Goal: Transaction & Acquisition: Purchase product/service

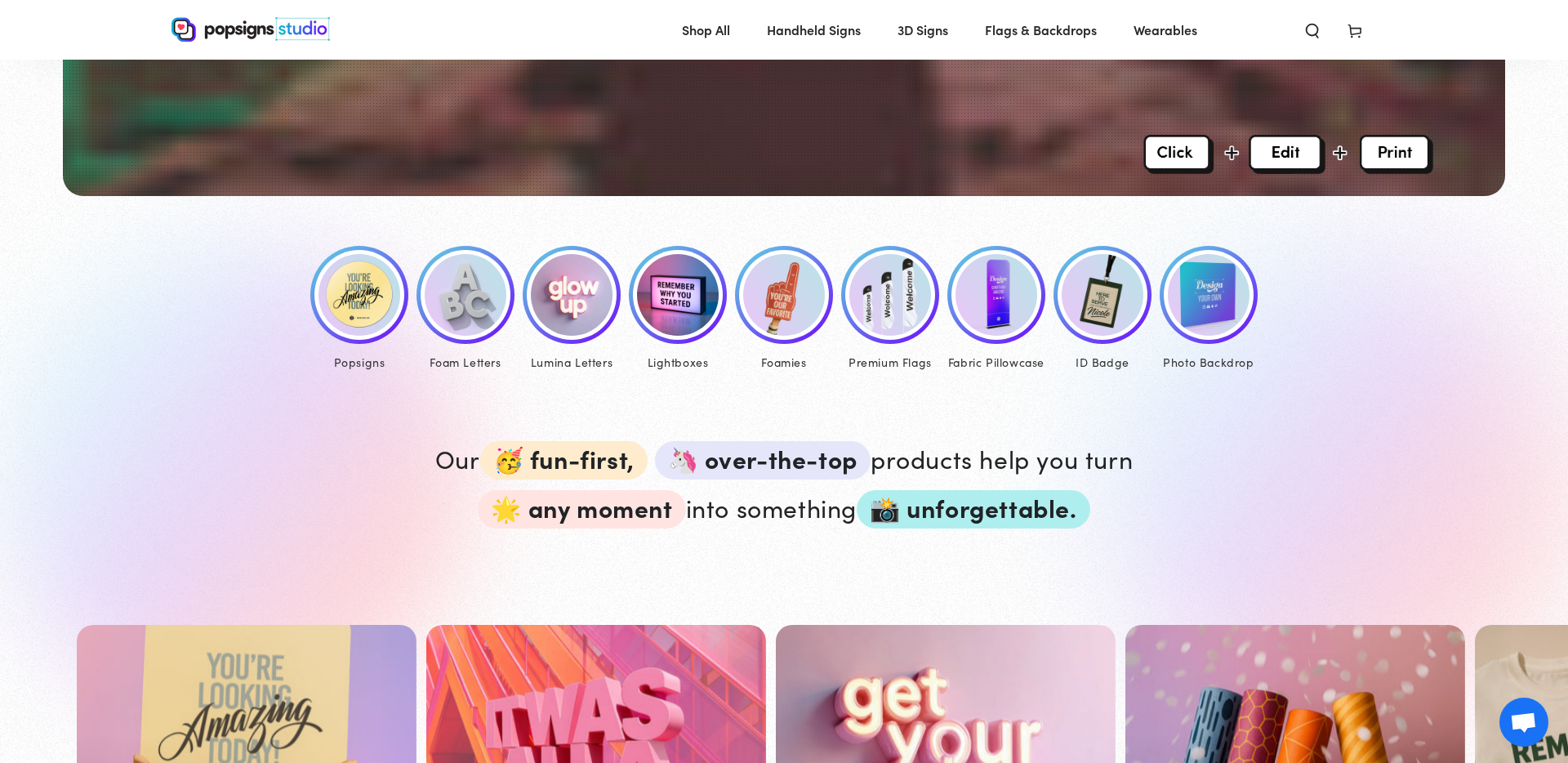
scroll to position [662, 0]
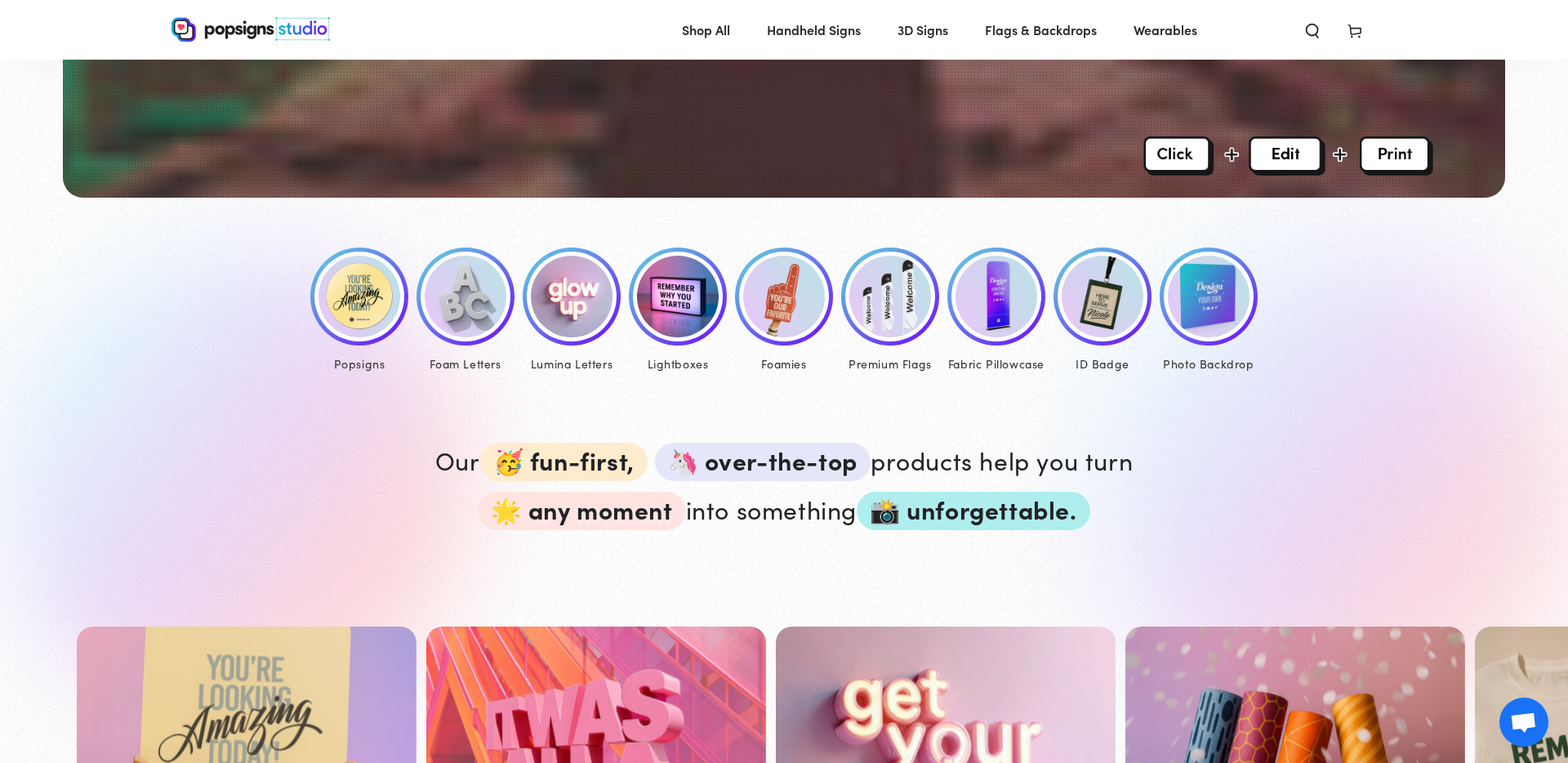
click at [360, 300] on img at bounding box center [359, 296] width 82 height 82
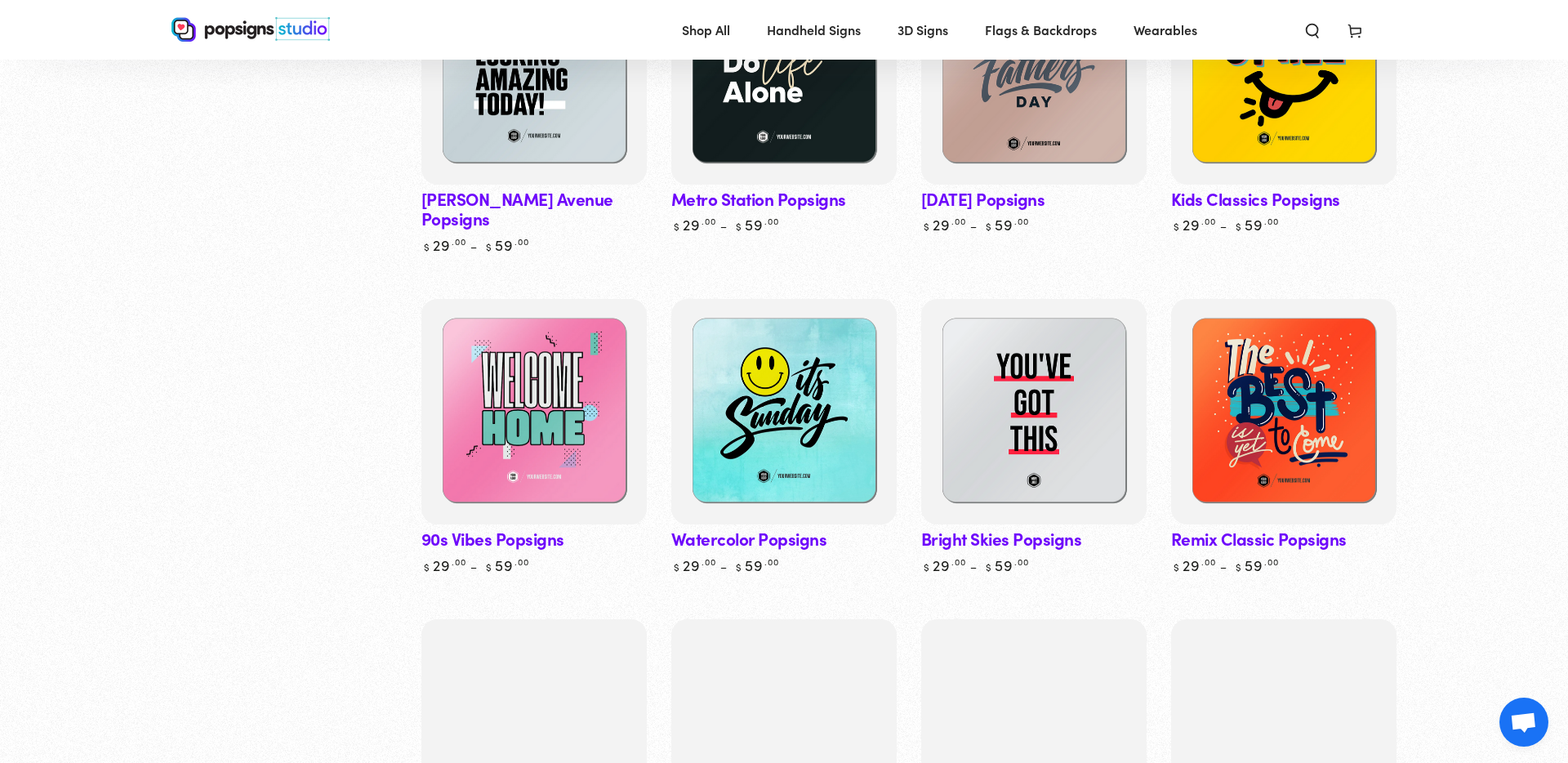
scroll to position [1210, 0]
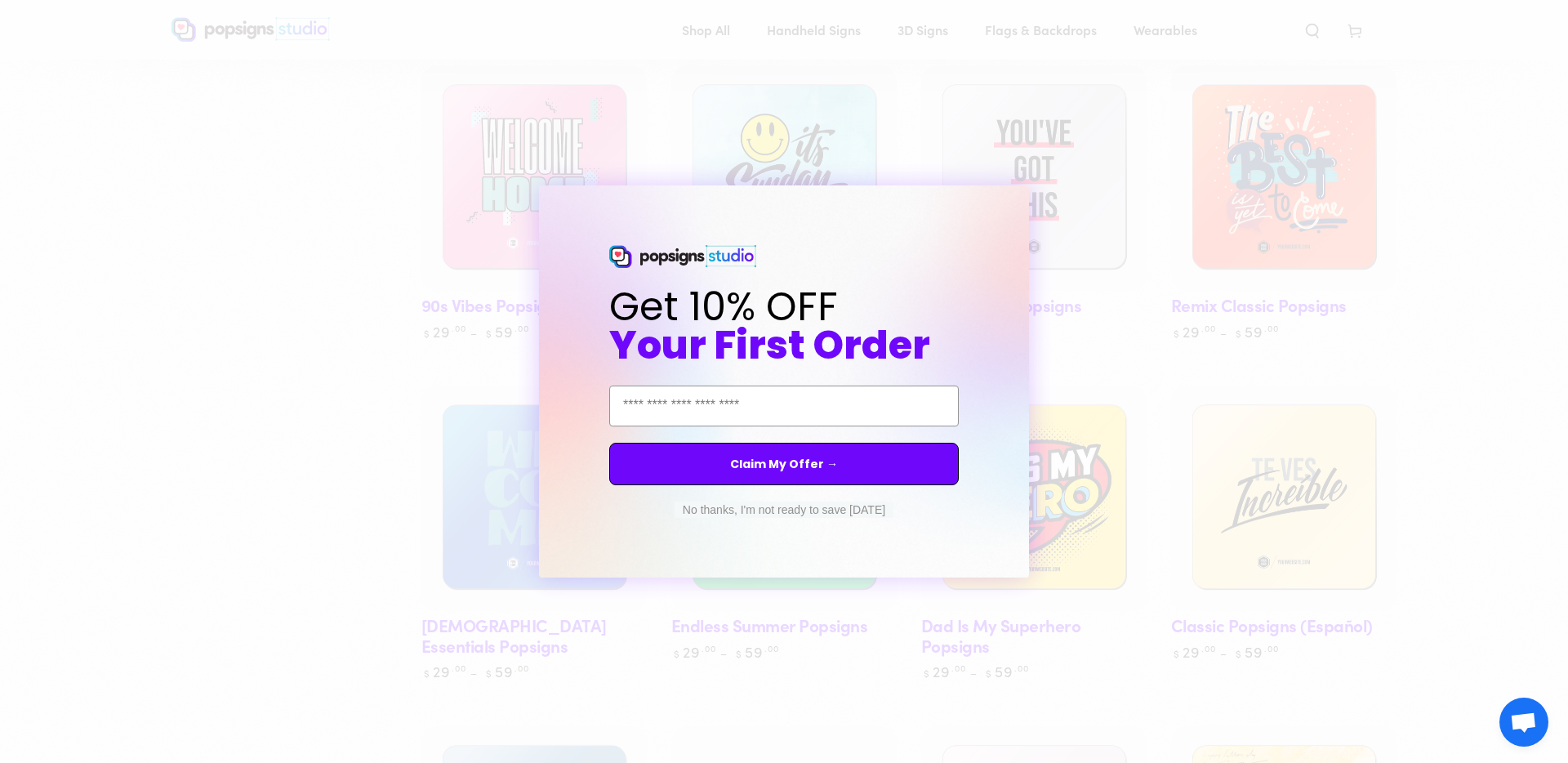
click at [730, 500] on div "No thanks, I'm not ready to save today" at bounding box center [784, 510] width 228 height 33
click at [729, 507] on button "No thanks, I'm not ready to save today" at bounding box center [784, 510] width 219 height 16
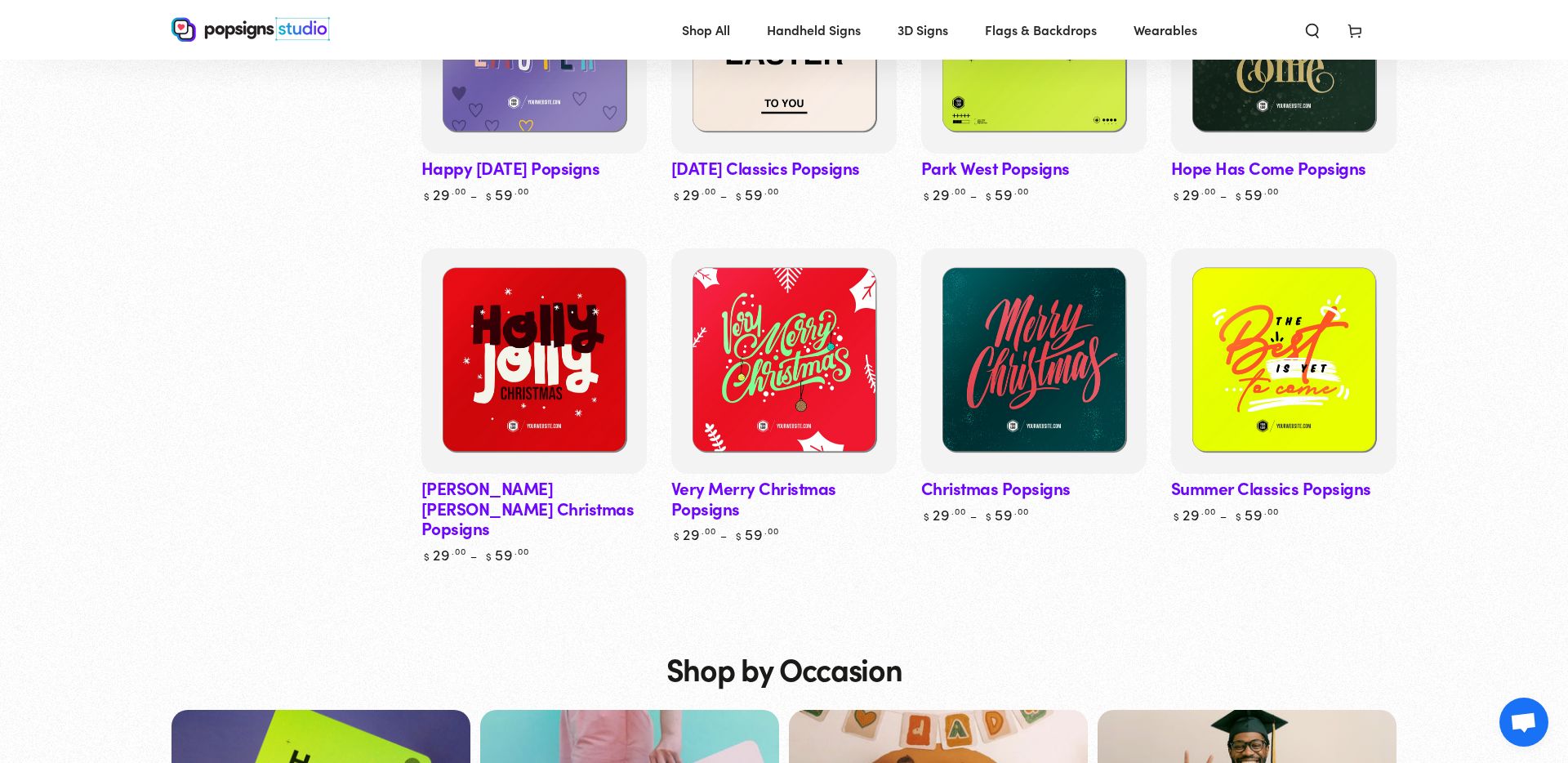
scroll to position [4647, 0]
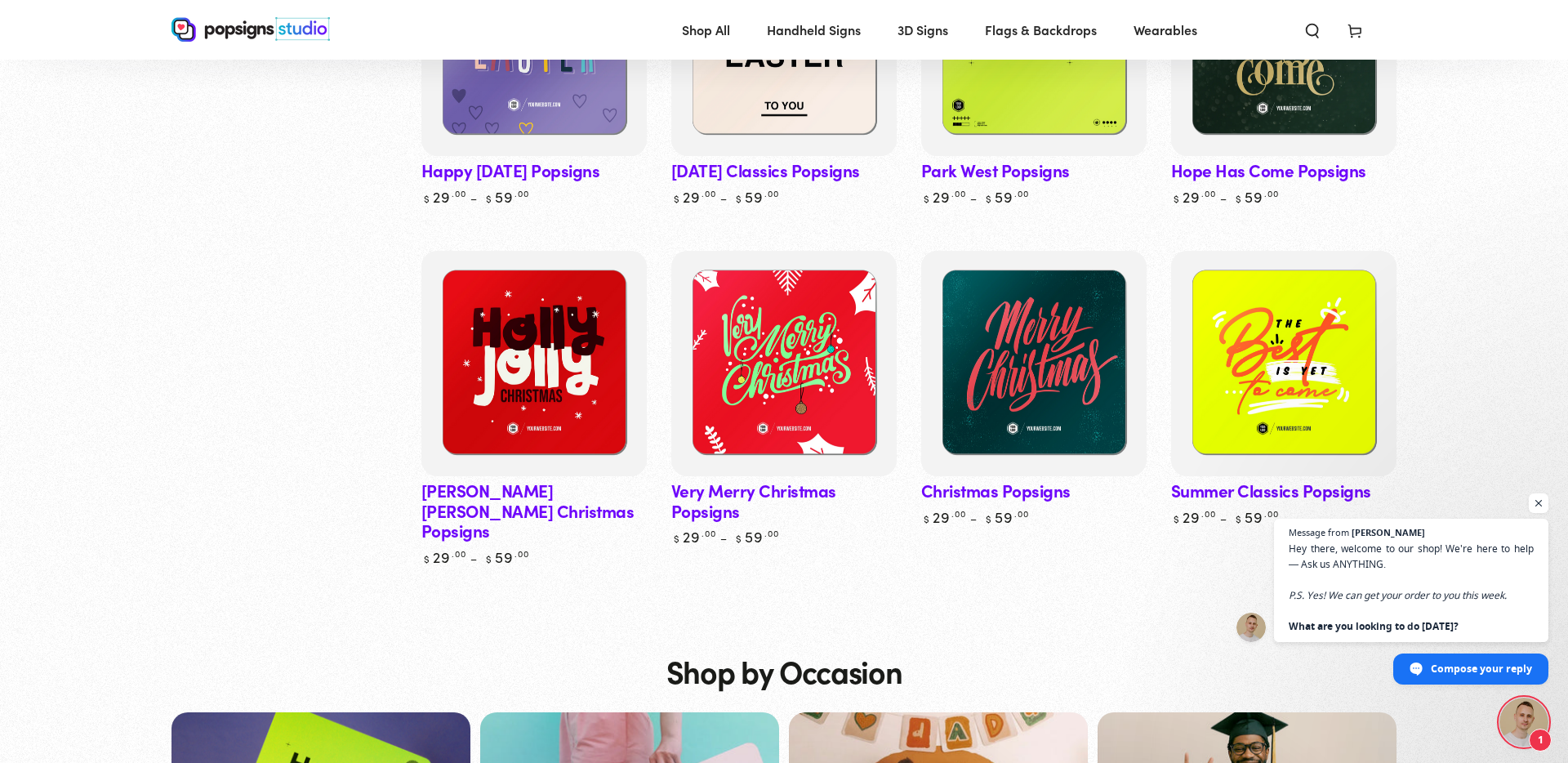
click at [972, 472] on link "Christmas Popsigns" at bounding box center [1034, 389] width 225 height 276
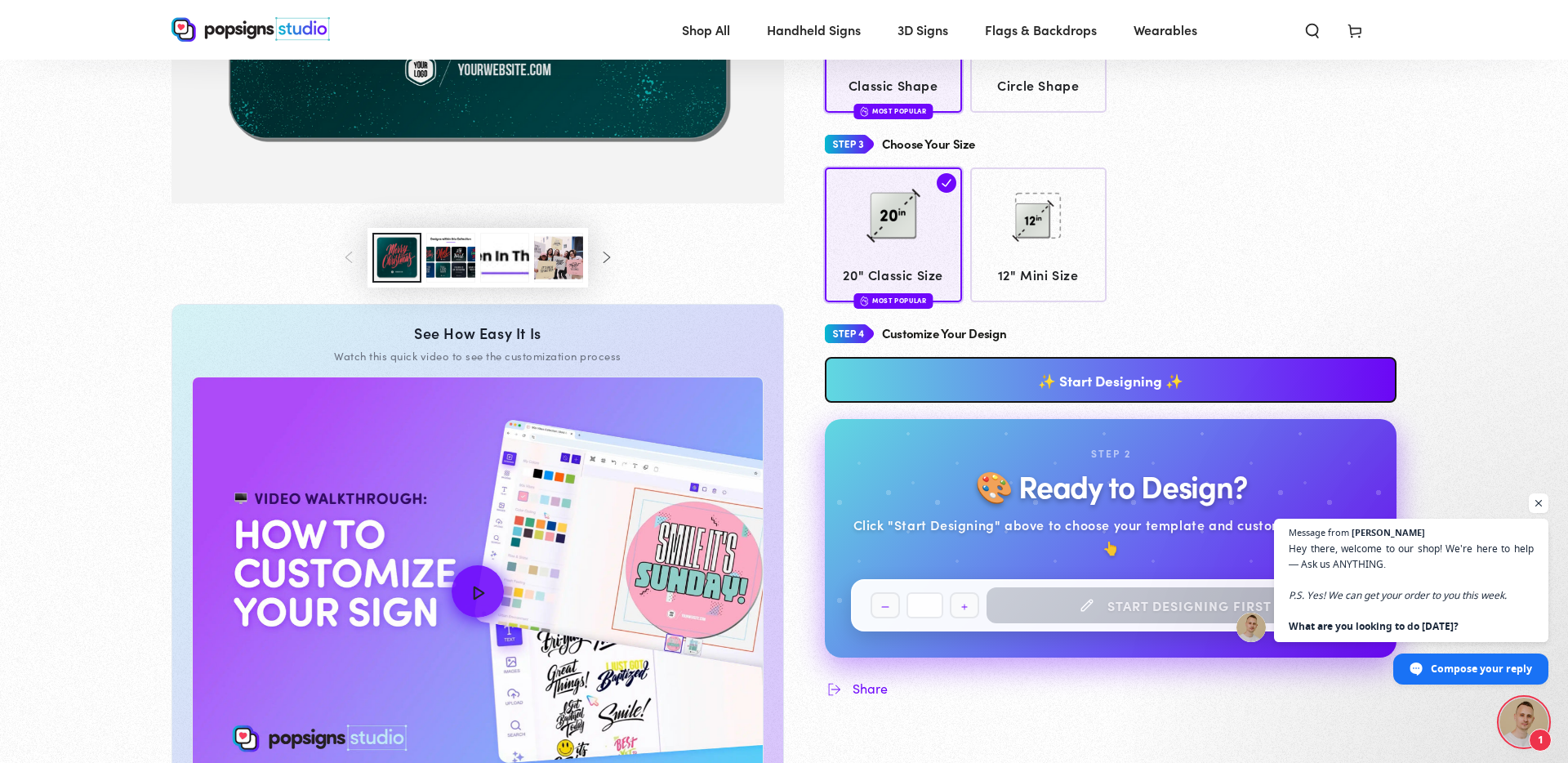
scroll to position [534, 0]
click at [1109, 393] on link "✨ Start Designing ✨" at bounding box center [1110, 380] width 572 height 45
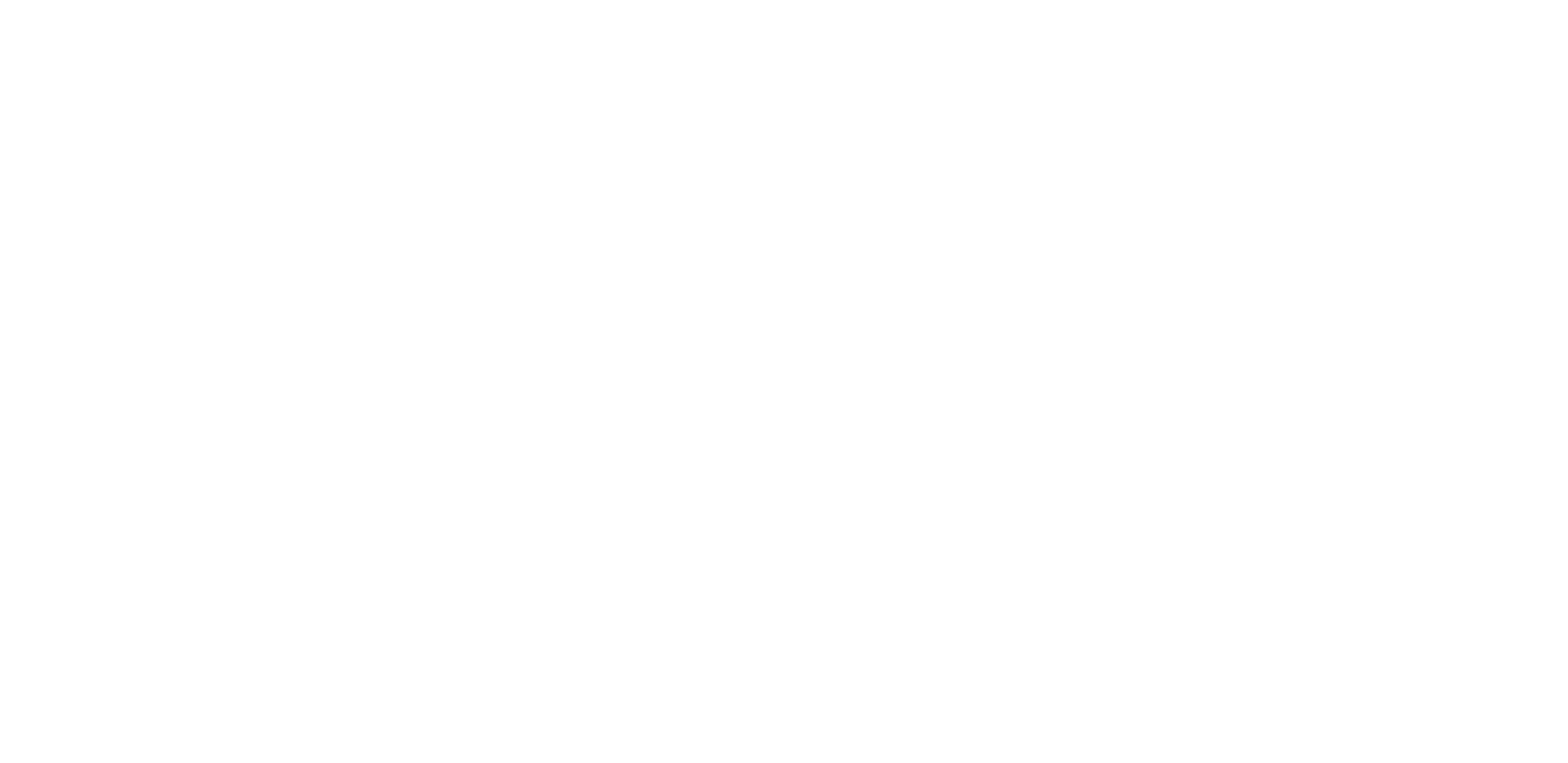
scroll to position [0, 0]
type textarea "An ancient tree with a door leading to a magical world"
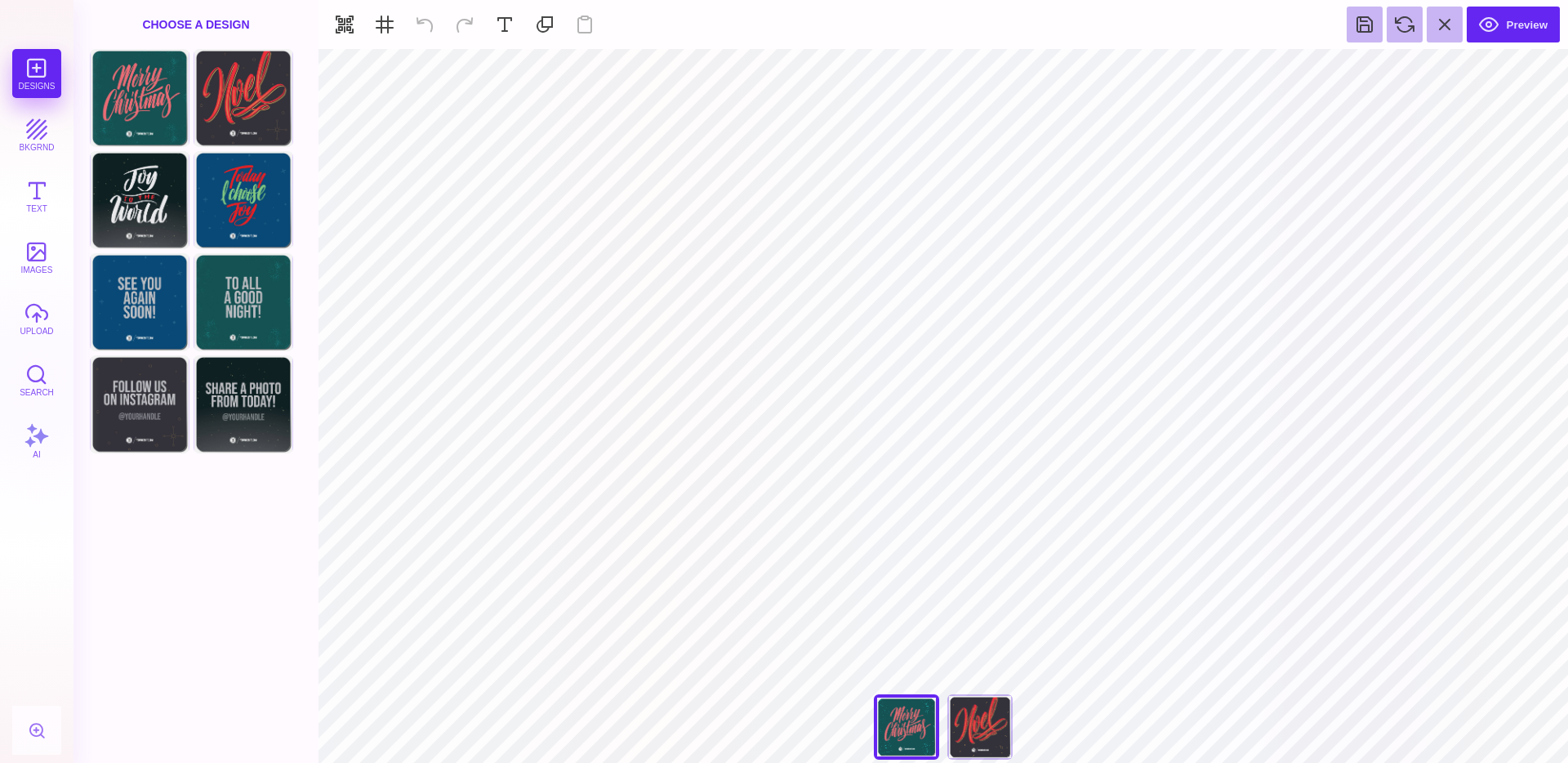
click at [40, 301] on button "upload" at bounding box center [36, 318] width 49 height 49
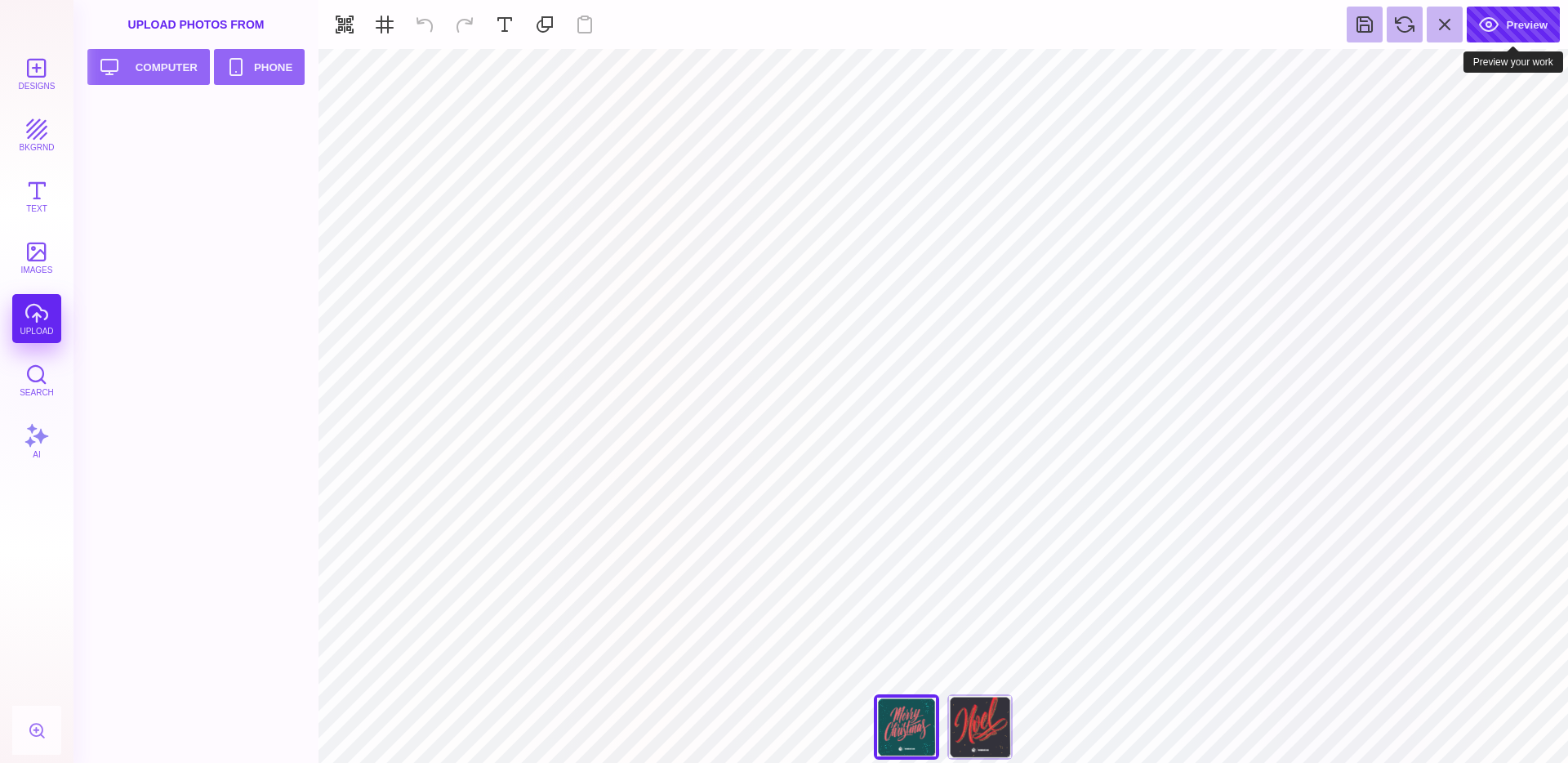
click at [1528, 29] on button "Preview" at bounding box center [1513, 25] width 93 height 36
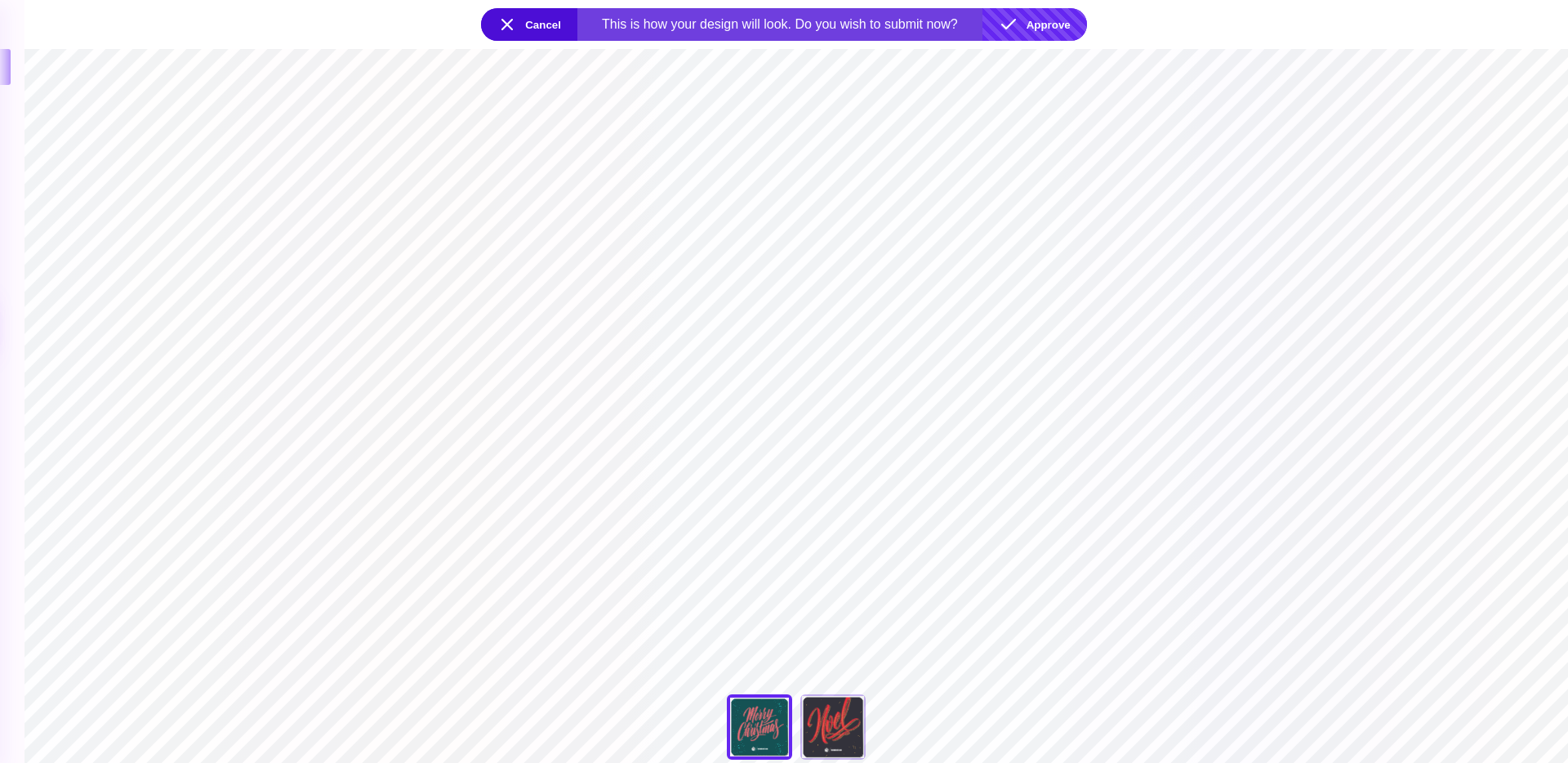
click at [1034, 30] on button "Approve" at bounding box center [1034, 25] width 105 height 33
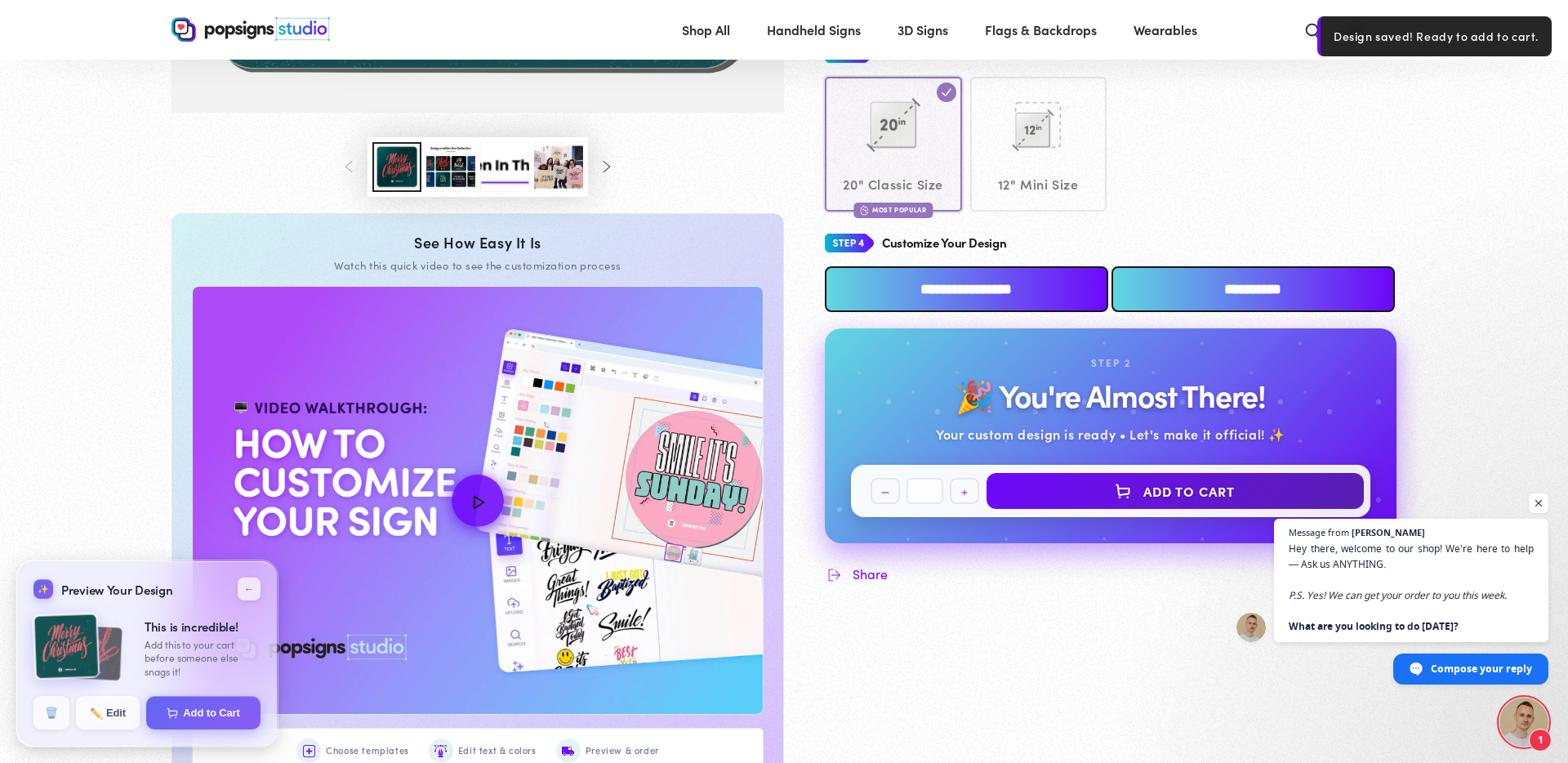
scroll to position [624, 0]
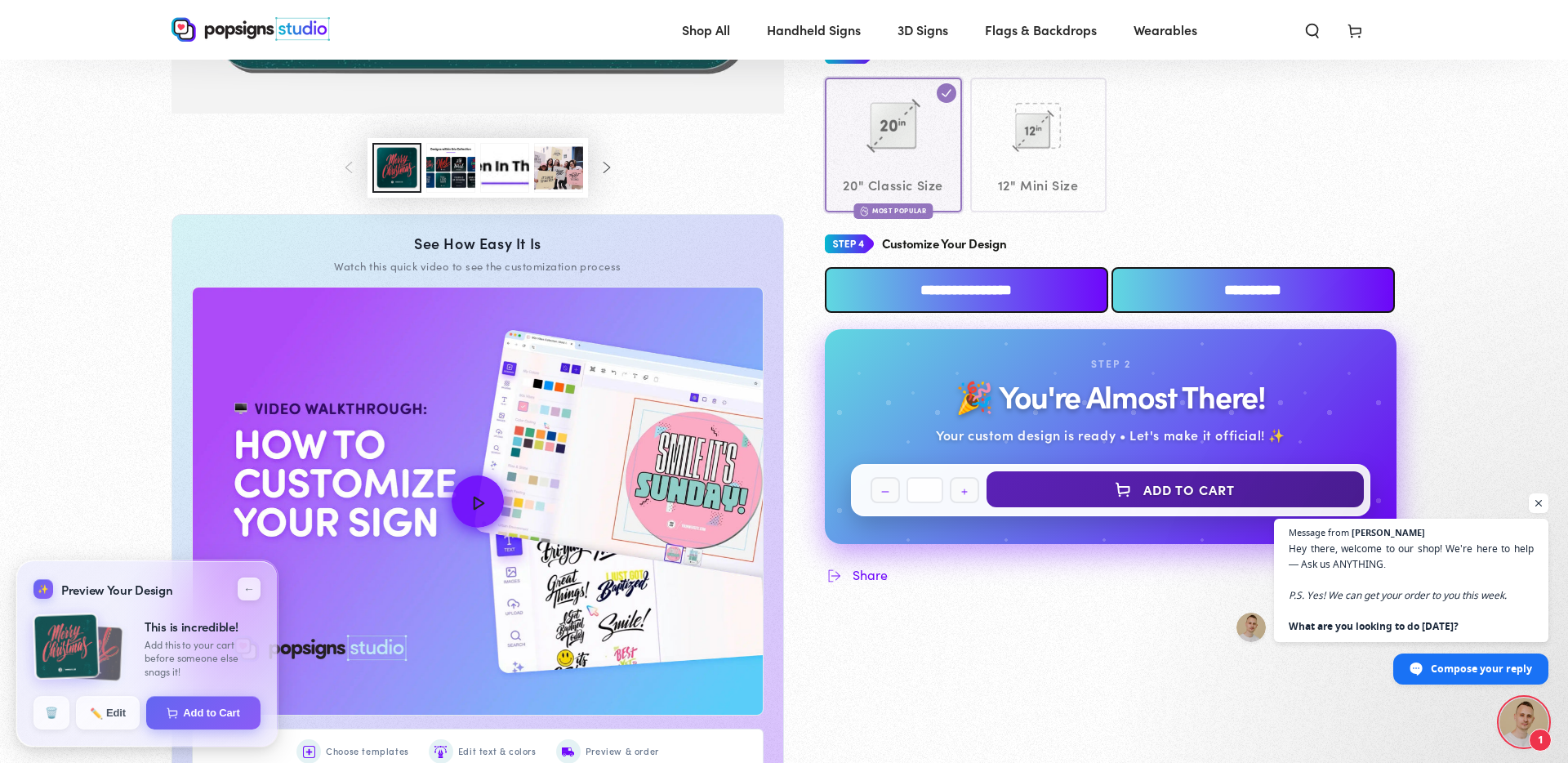
click at [1152, 490] on button "Add to Cart" at bounding box center [1175, 489] width 377 height 36
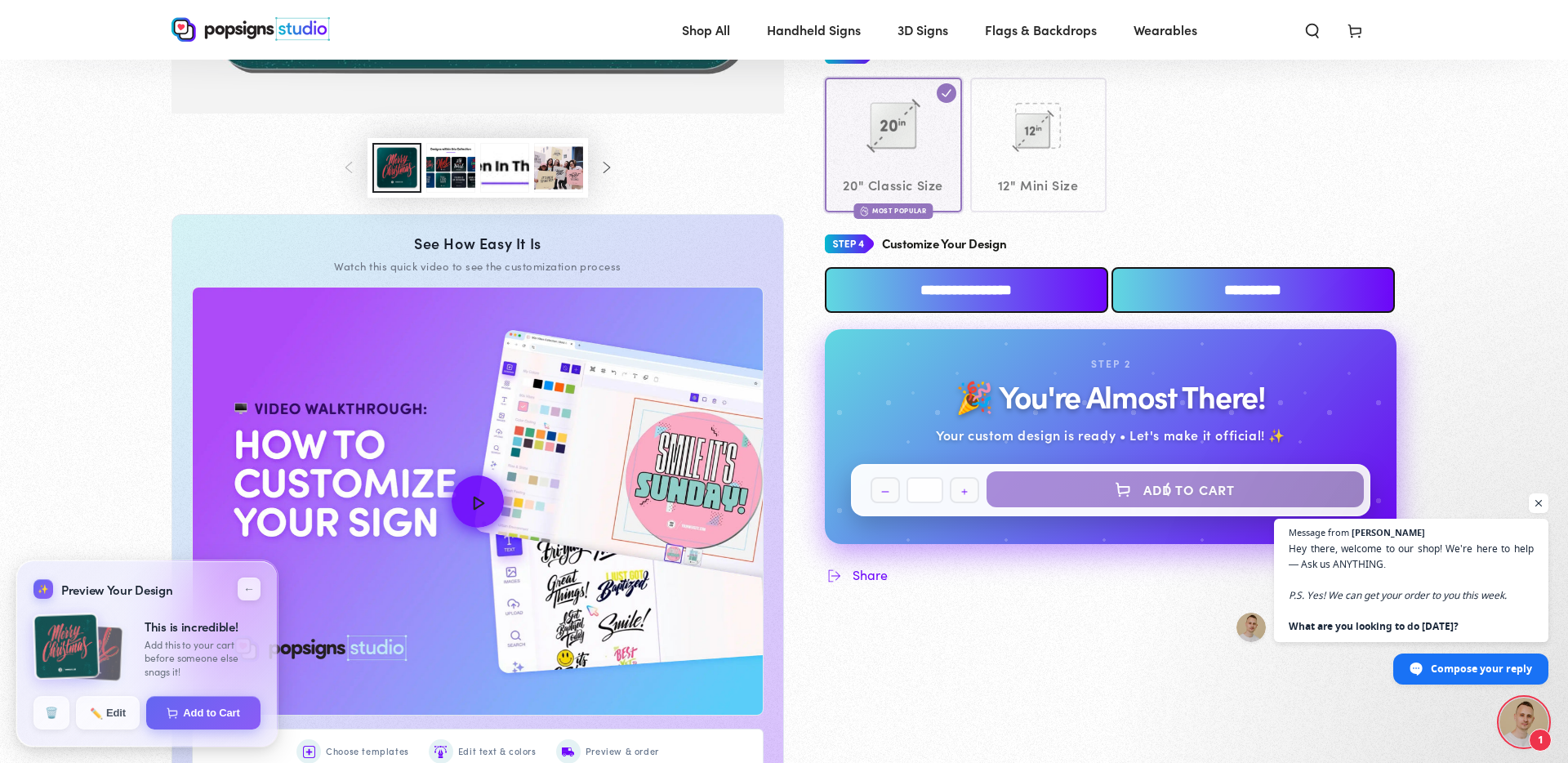
select select "**********"
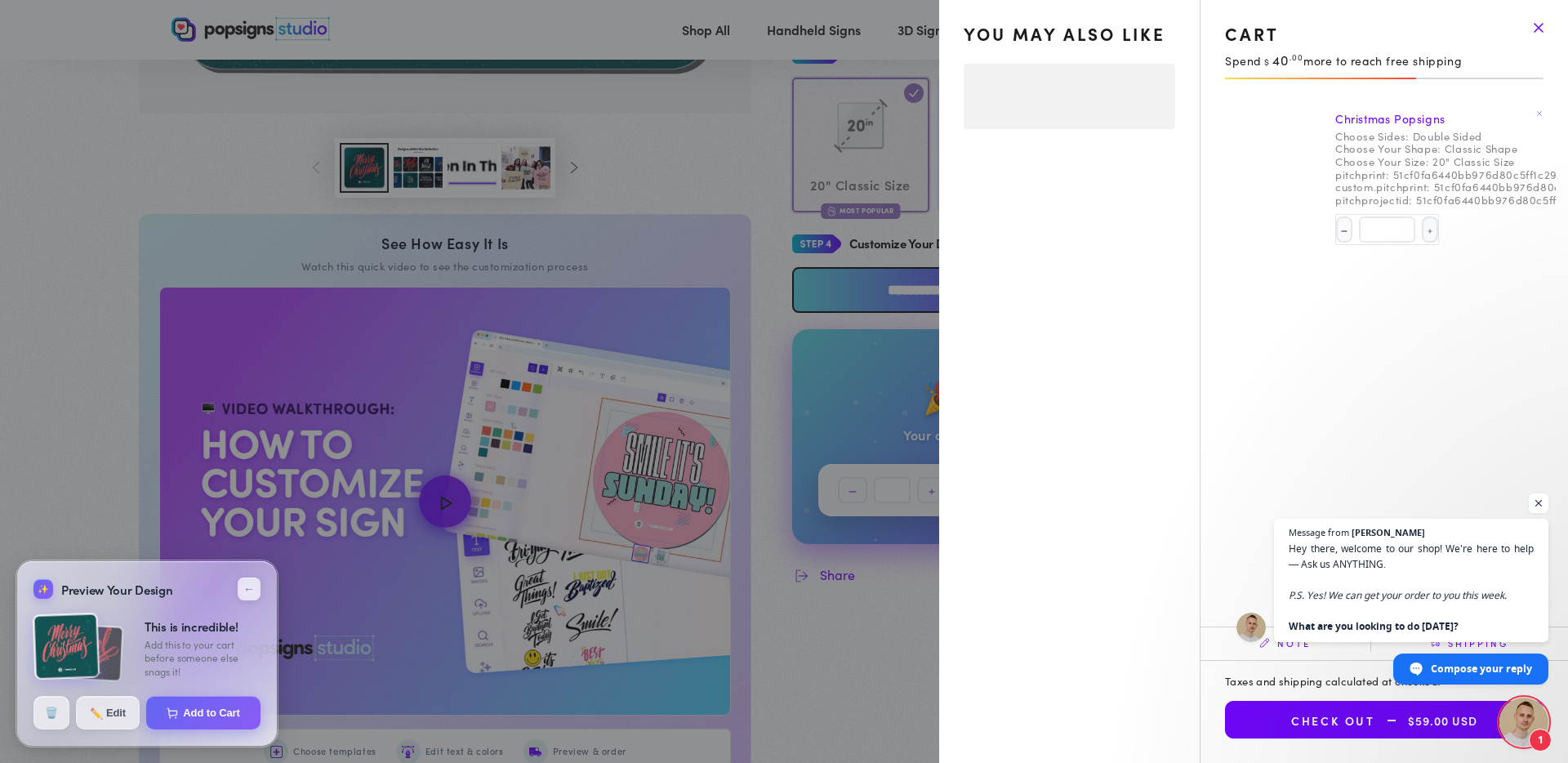
select select "**********"
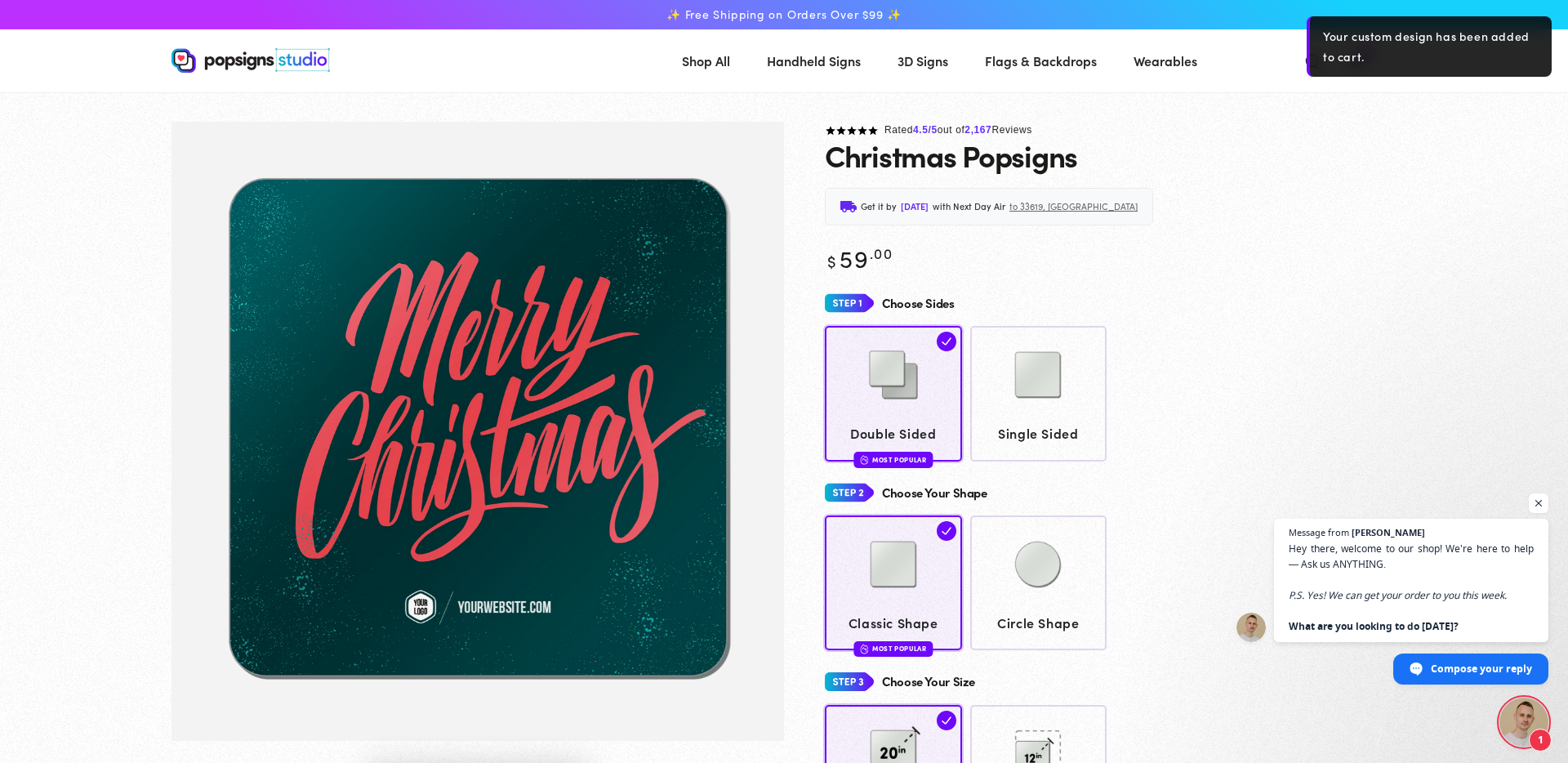
click at [1341, 115] on section at bounding box center [784, 107] width 1568 height 30
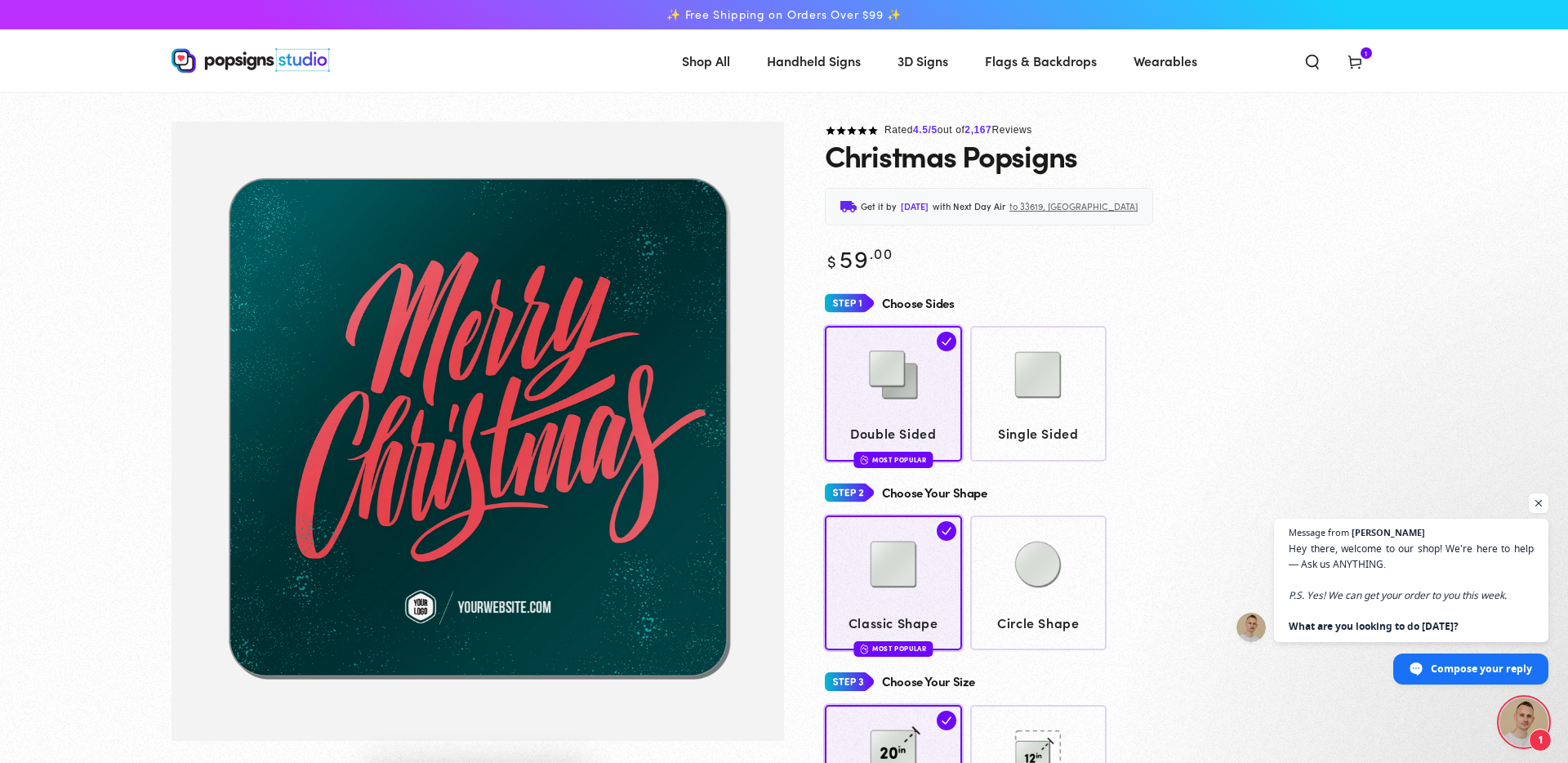
click at [1354, 56] on icon at bounding box center [1355, 61] width 16 height 16
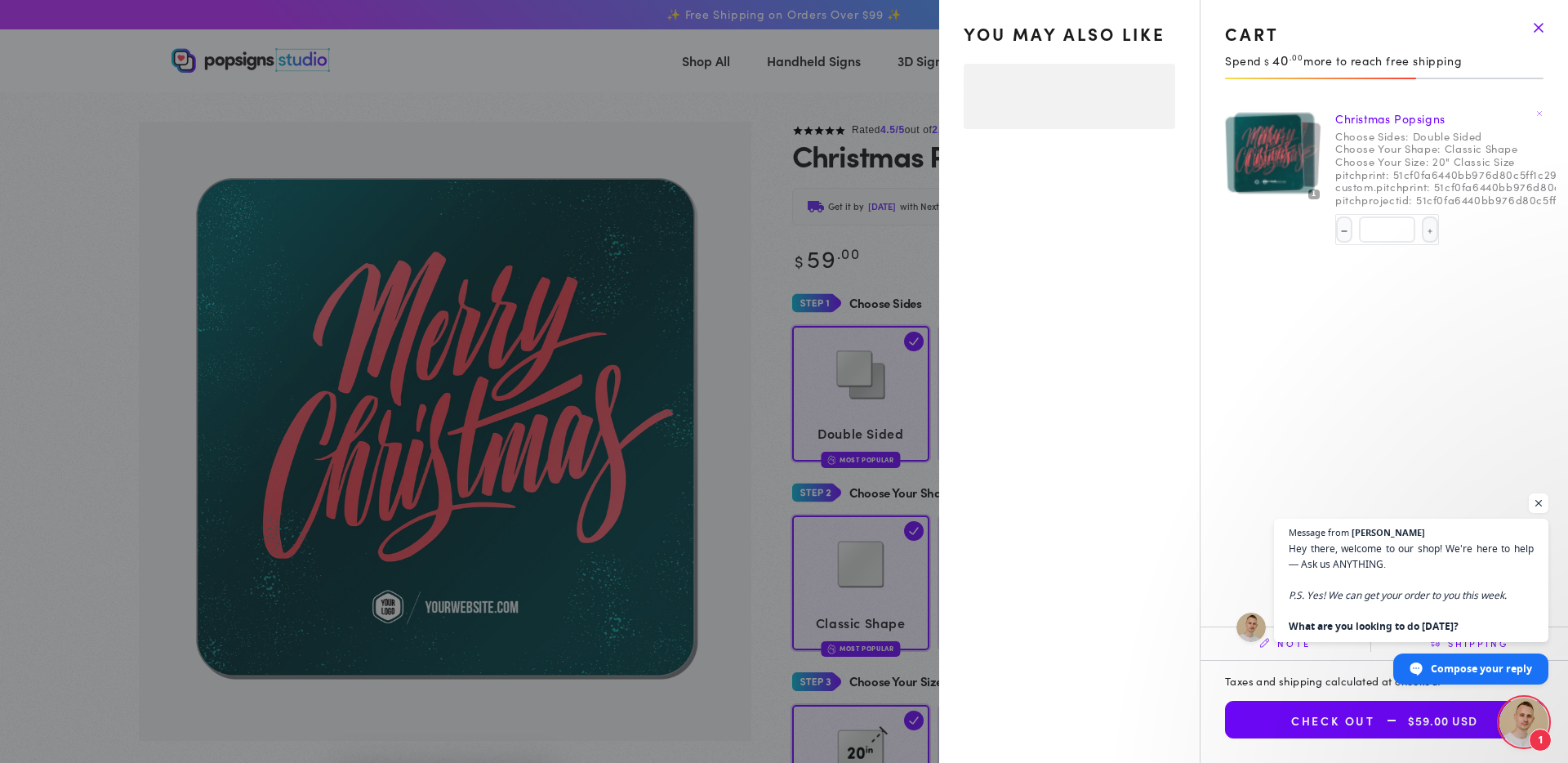
select select "**********"
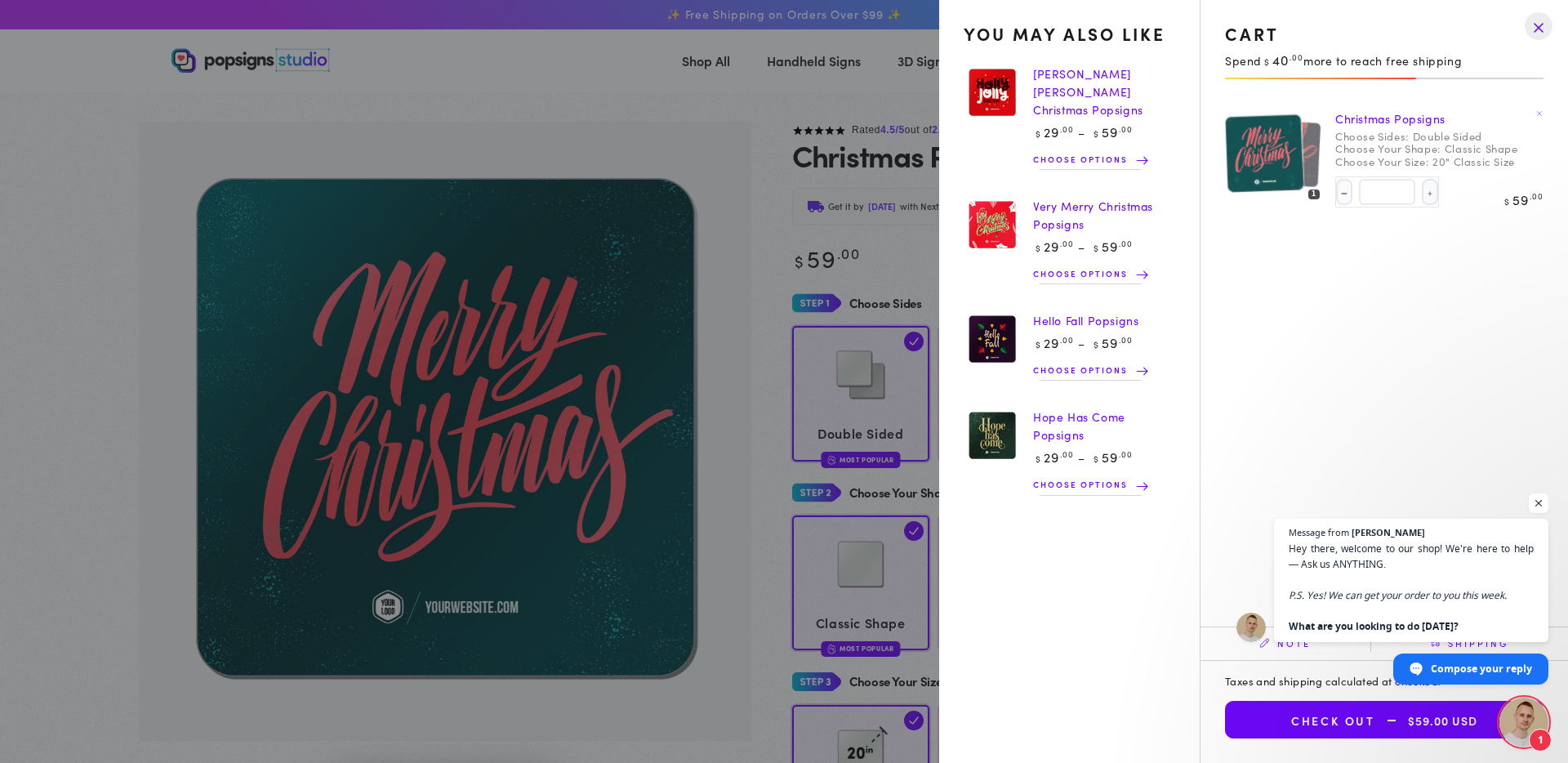
click at [1058, 87] on link "[PERSON_NAME] [PERSON_NAME] Christmas Popsigns" at bounding box center [1089, 91] width 111 height 52
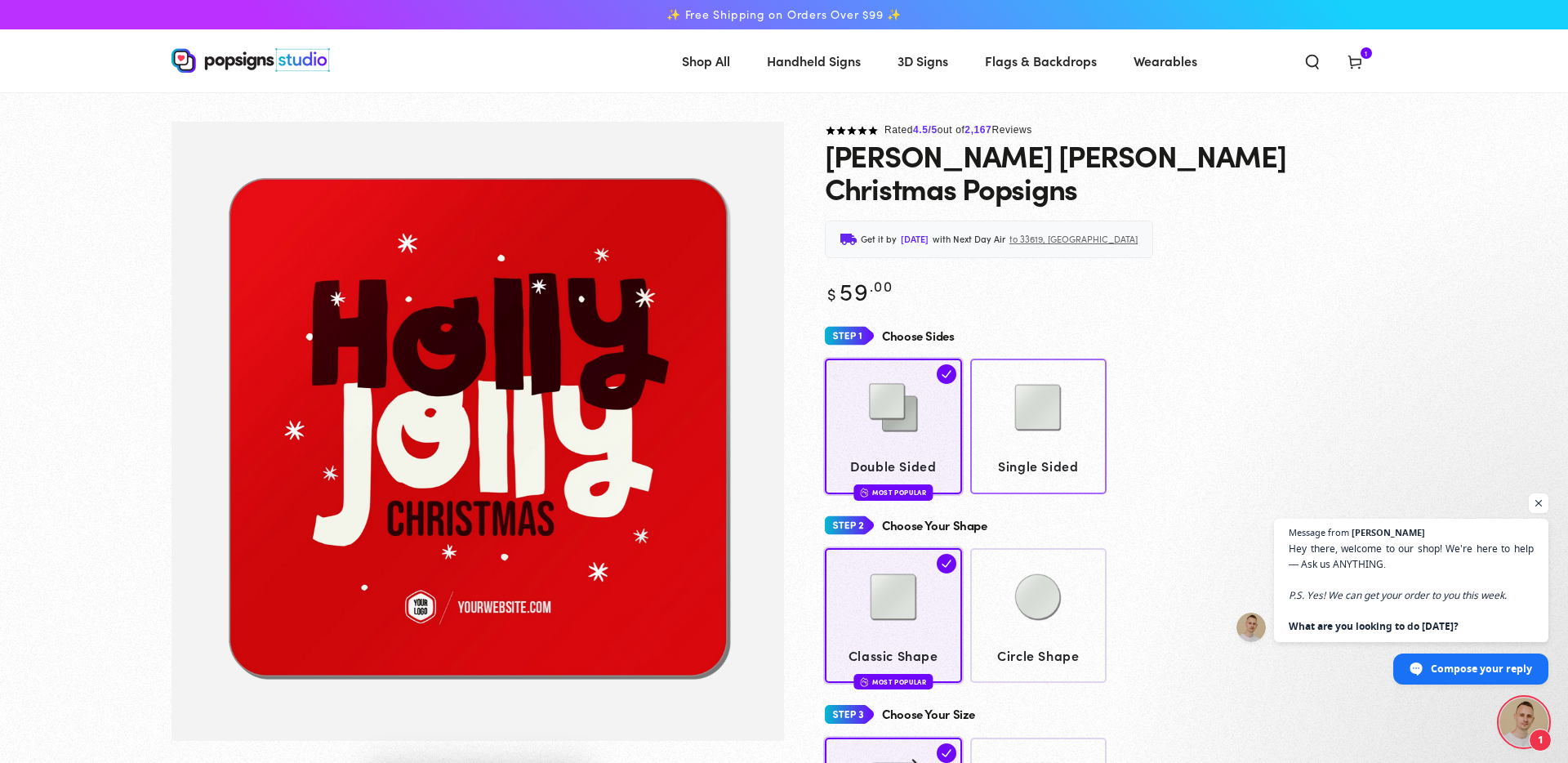
click at [1054, 411] on img at bounding box center [1038, 407] width 82 height 82
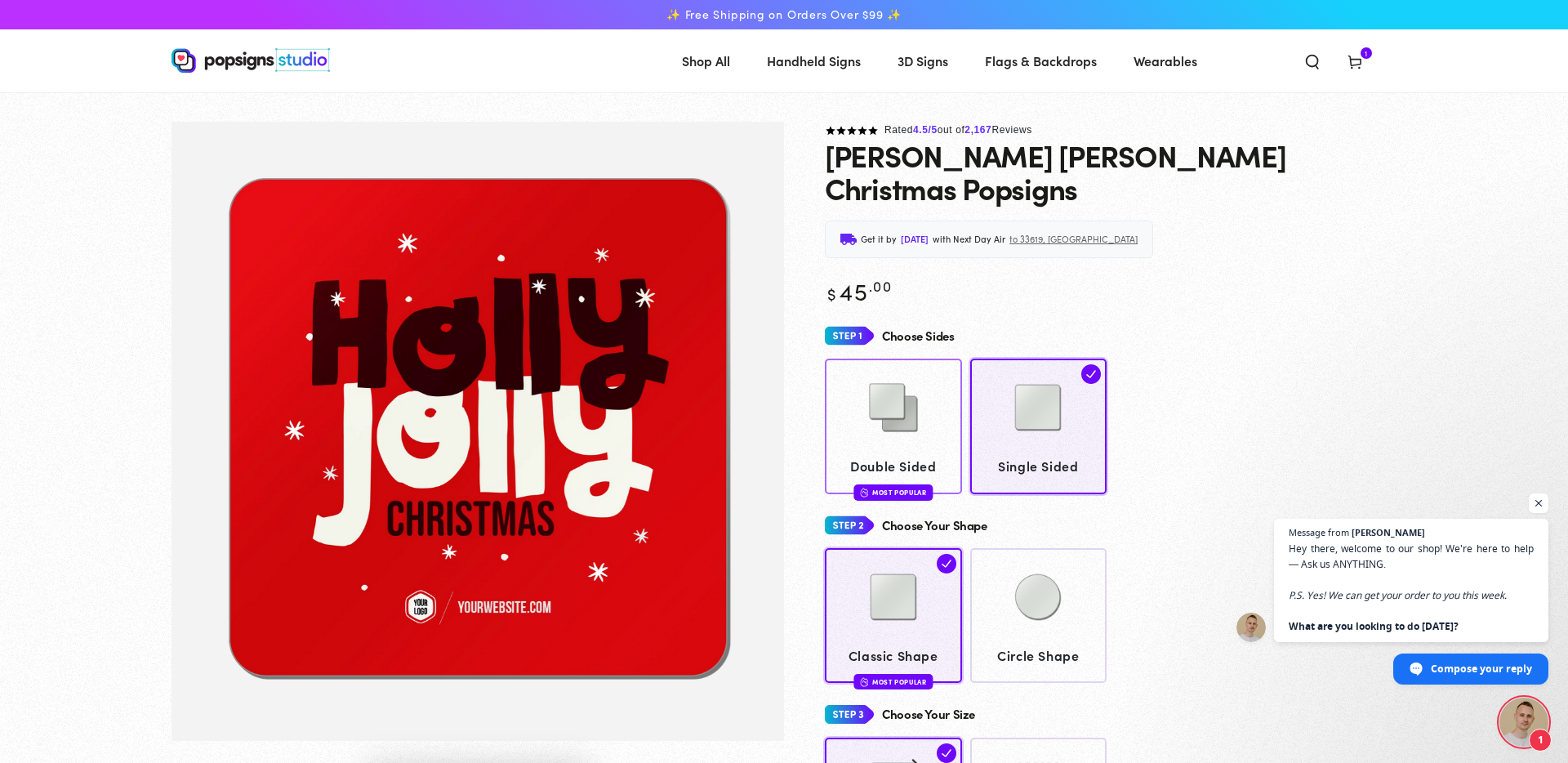
click at [875, 385] on img at bounding box center [893, 407] width 82 height 82
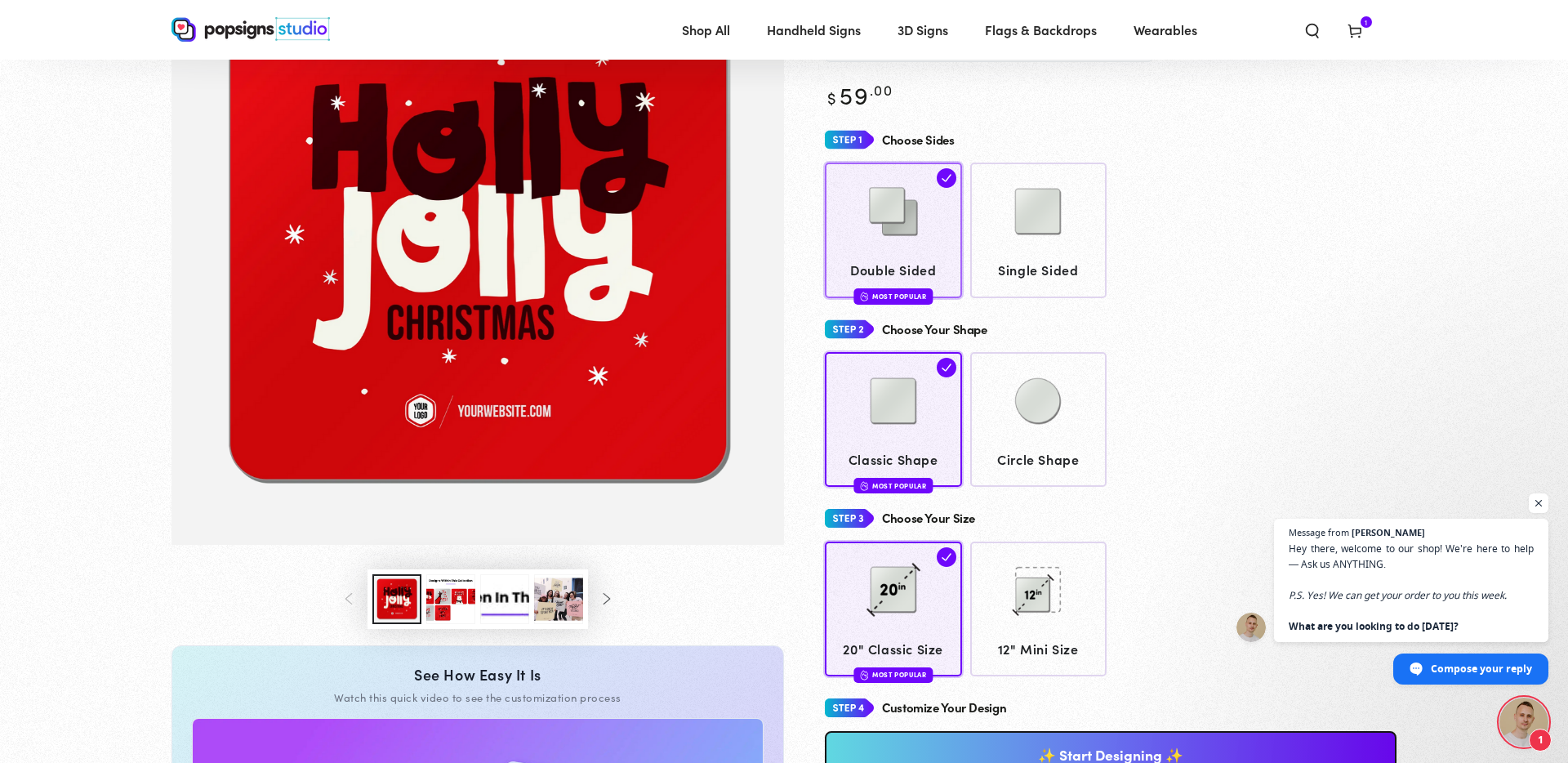
scroll to position [190, 0]
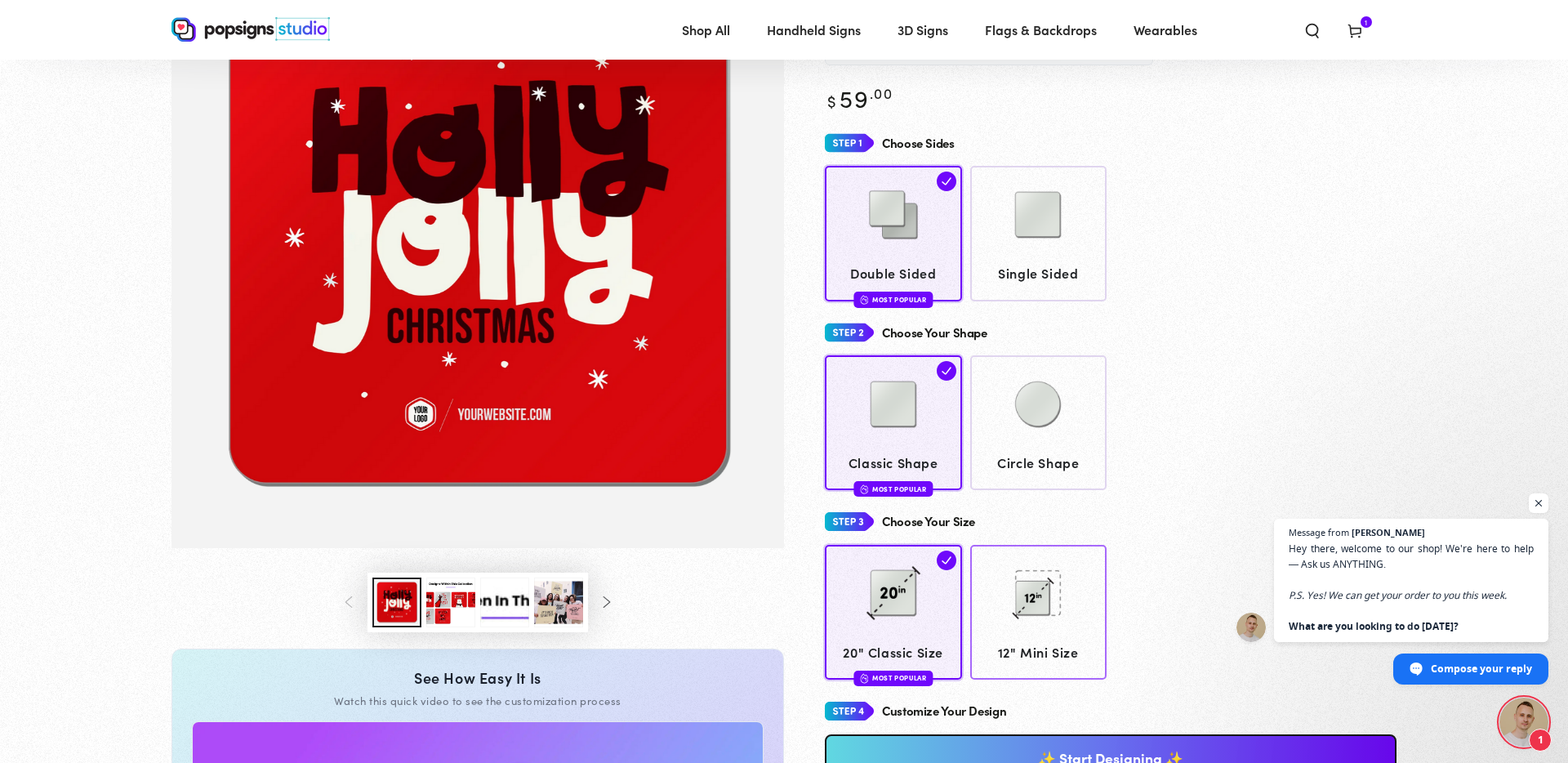
click at [1058, 577] on img at bounding box center [1038, 592] width 82 height 82
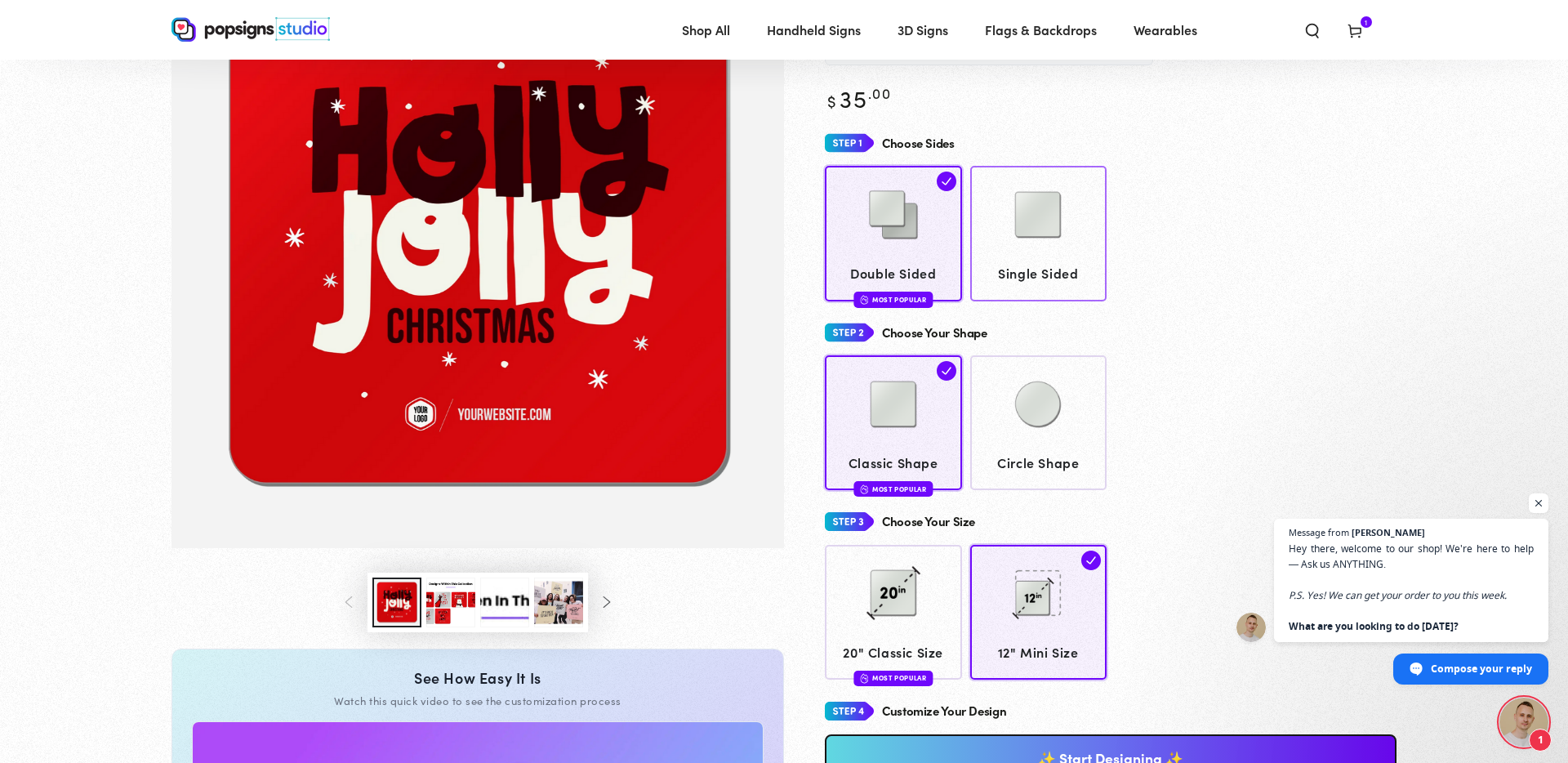
click at [1057, 224] on link "Single Sided" at bounding box center [1038, 233] width 137 height 134
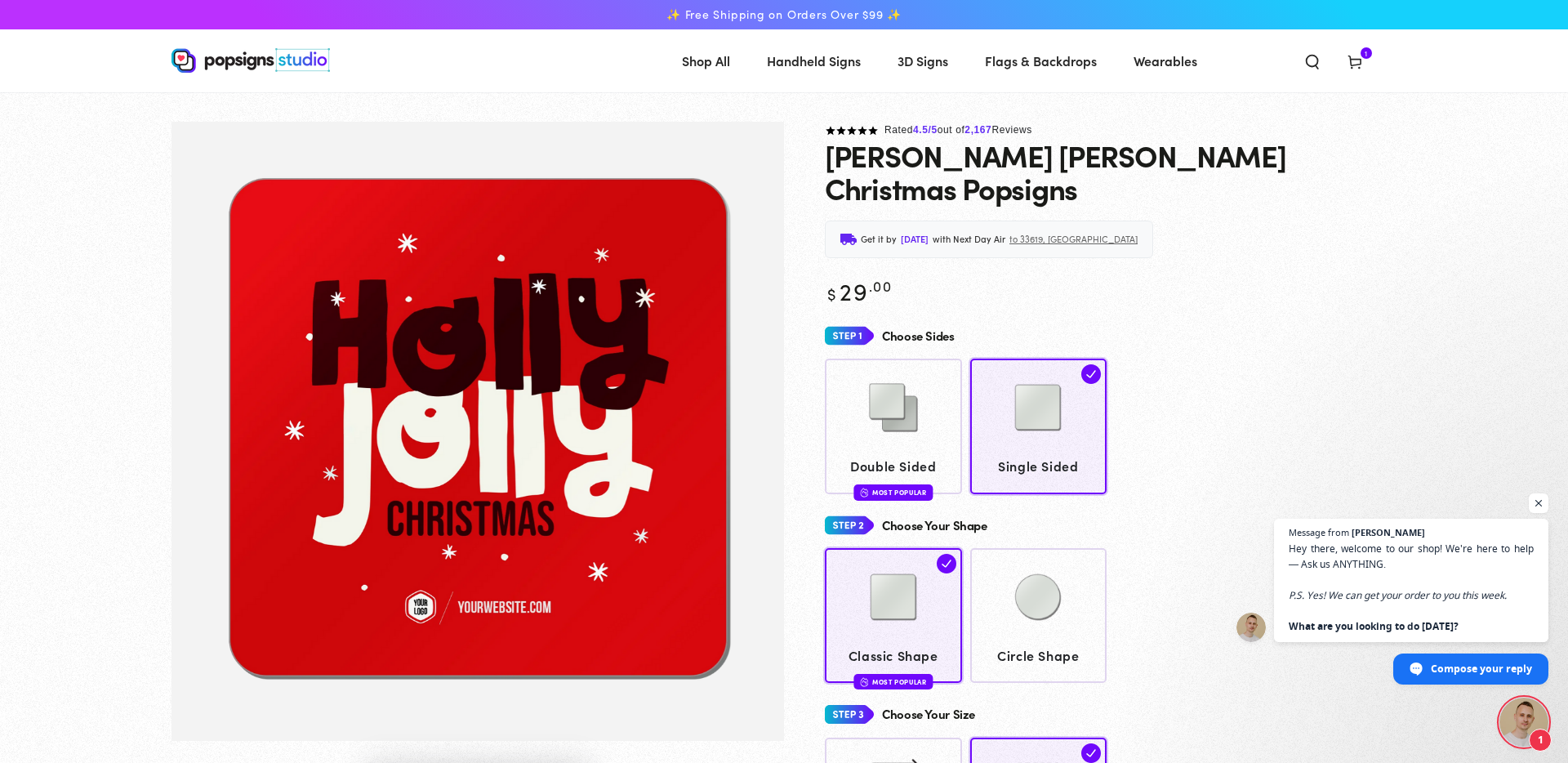
click at [1360, 59] on use at bounding box center [1354, 63] width 12 height 13
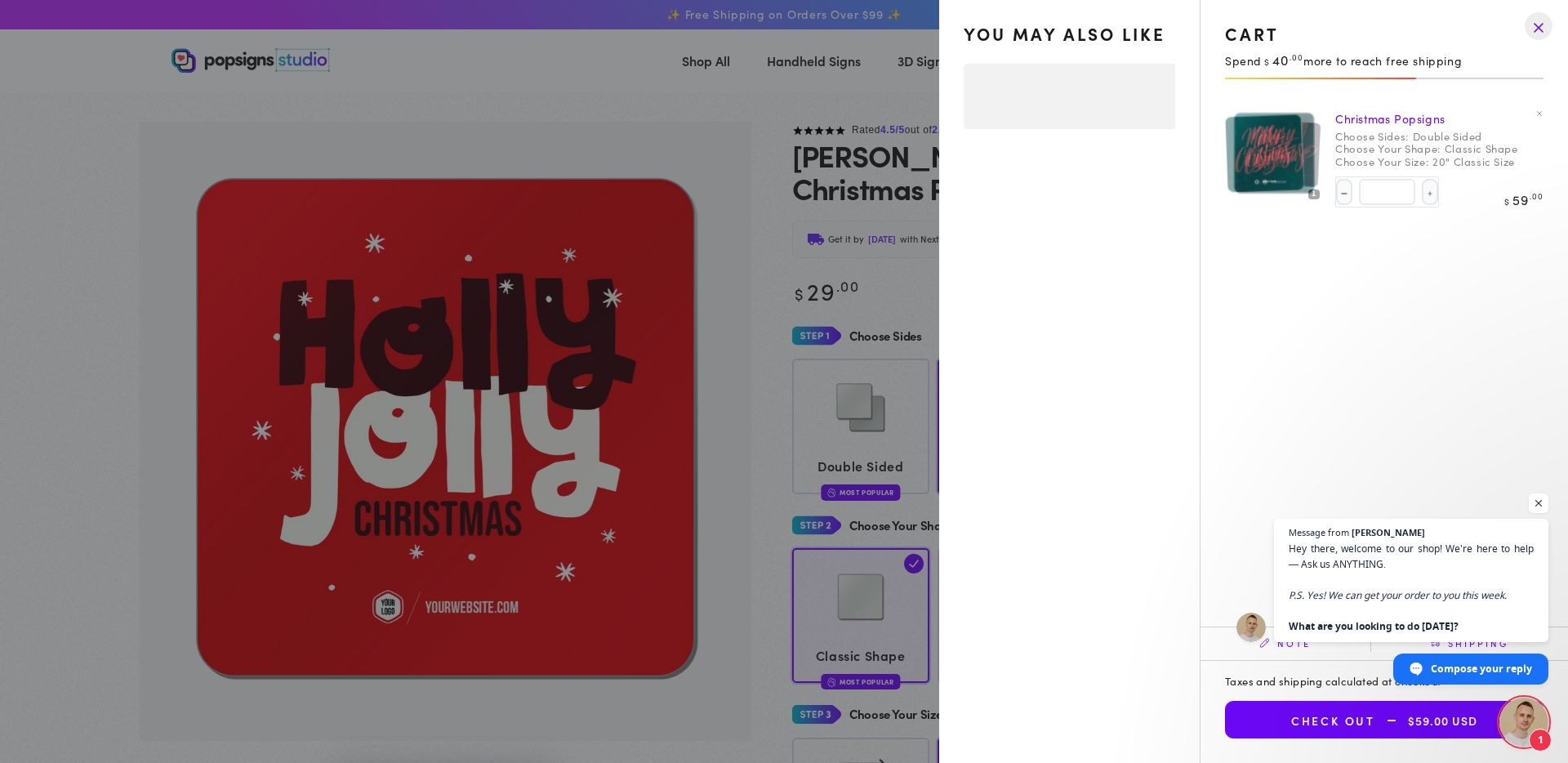
select select "**********"
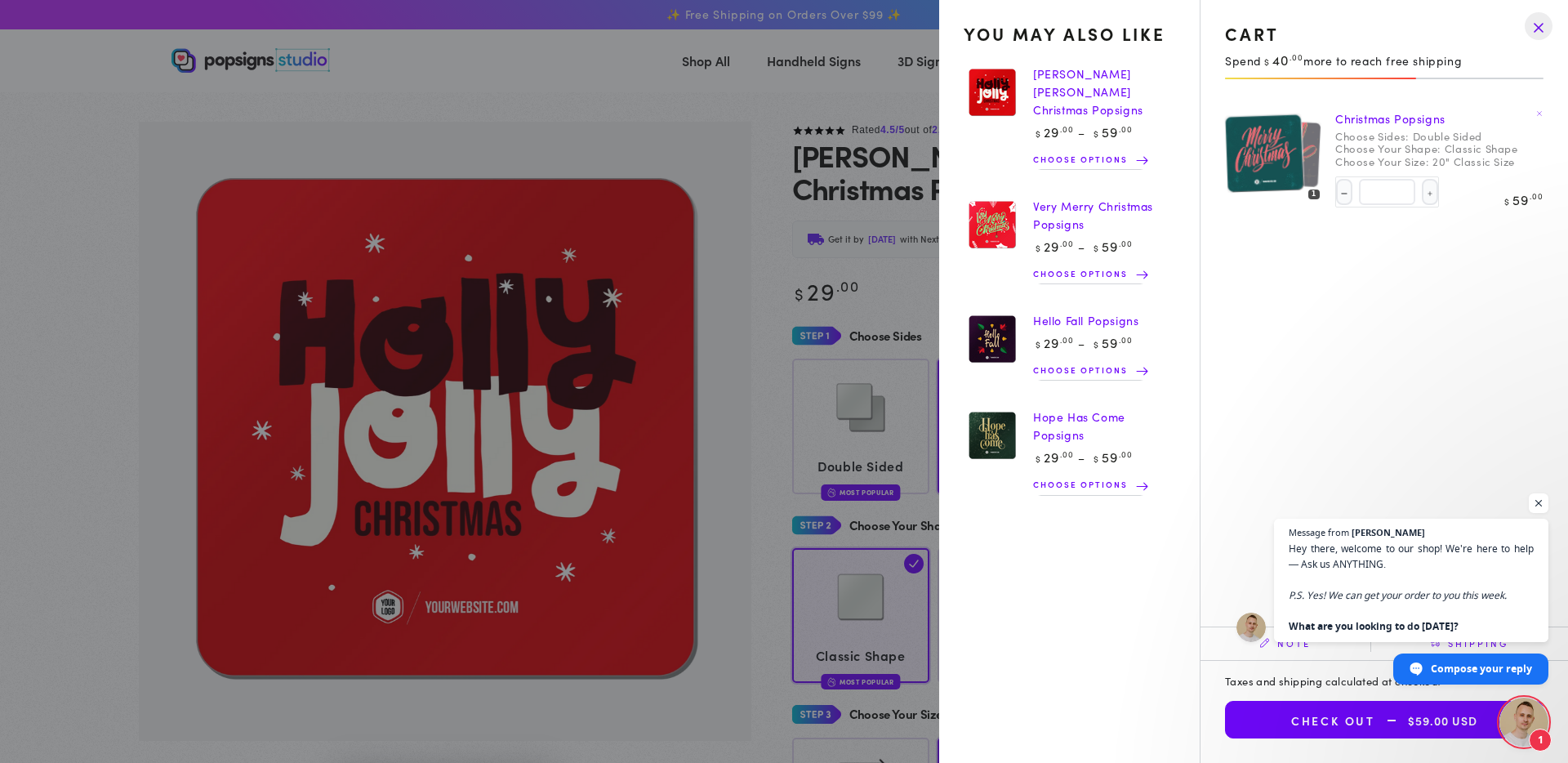
click at [1334, 54] on summary "Cart 1 1 item" at bounding box center [1354, 60] width 42 height 36
